Goal: Transaction & Acquisition: Purchase product/service

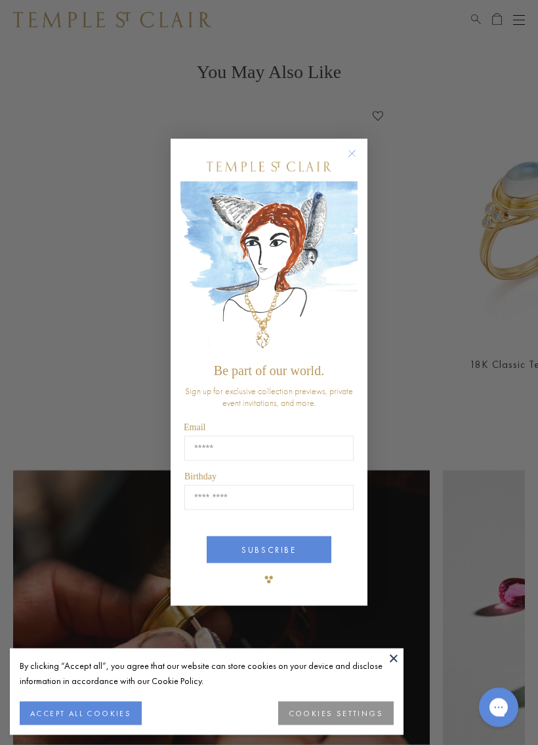
scroll to position [1016, 0]
click at [350, 163] on button "Close dialog" at bounding box center [358, 160] width 16 height 16
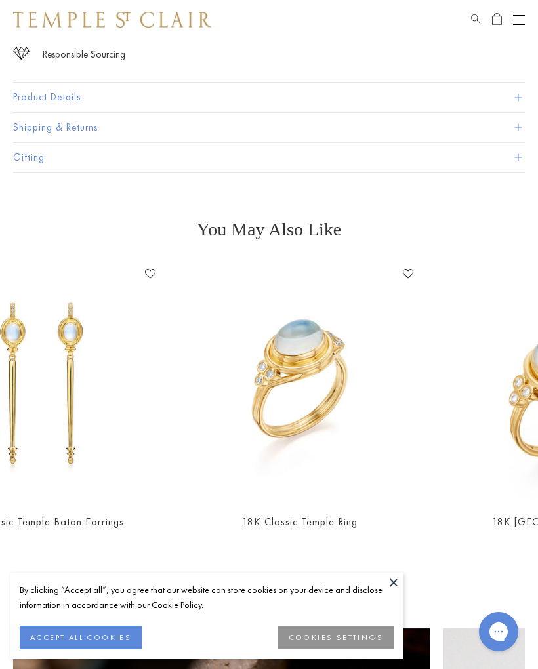
scroll to position [0, 234]
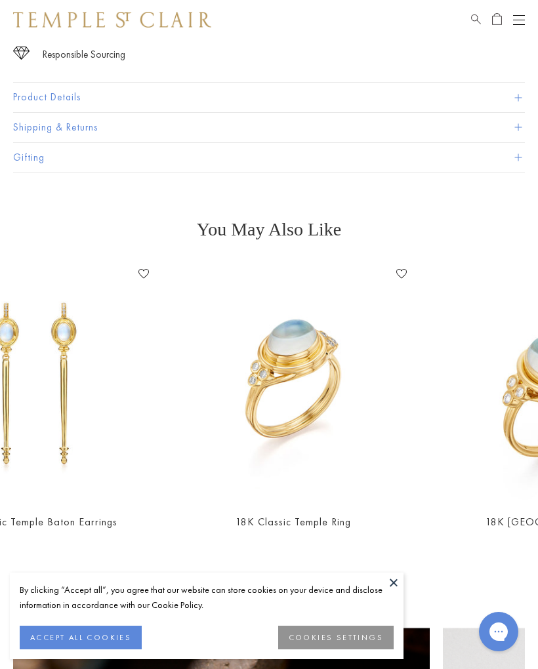
click at [419, 434] on div "18K Classic Temple Ring Add to Wishlist $4,950" at bounding box center [293, 405] width 258 height 285
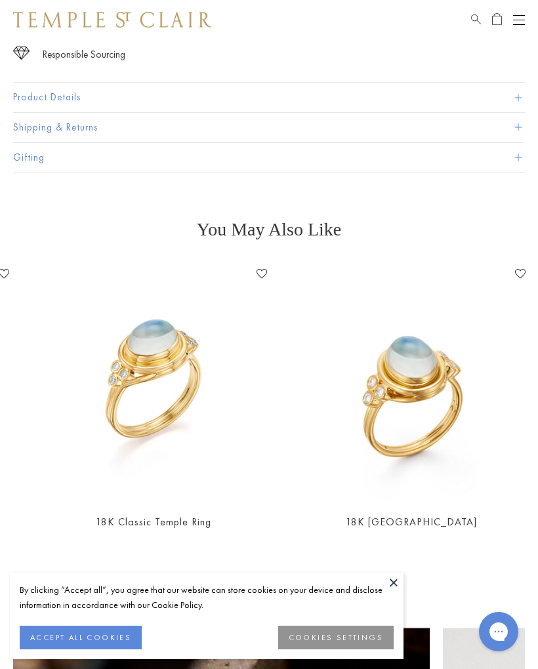
scroll to position [0, 373]
click at [204, 429] on img at bounding box center [154, 382] width 239 height 239
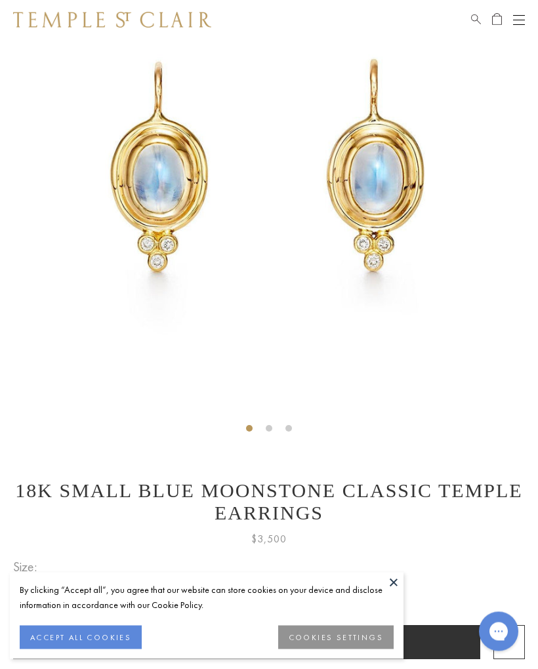
scroll to position [138, 0]
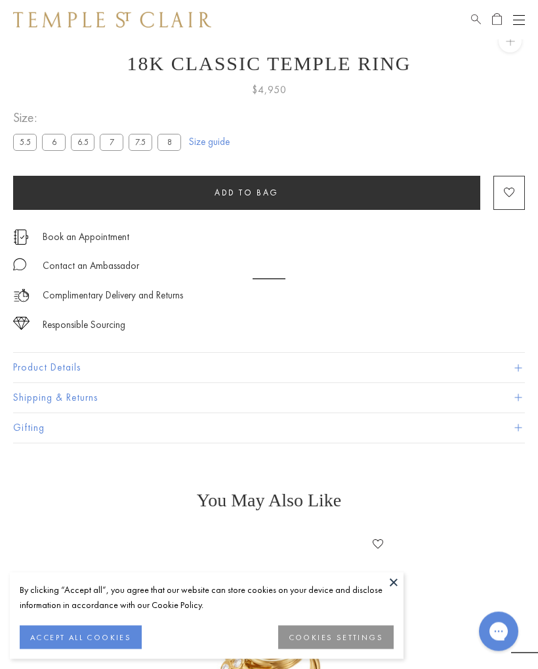
scroll to position [39, 0]
